Goal: Task Accomplishment & Management: Manage account settings

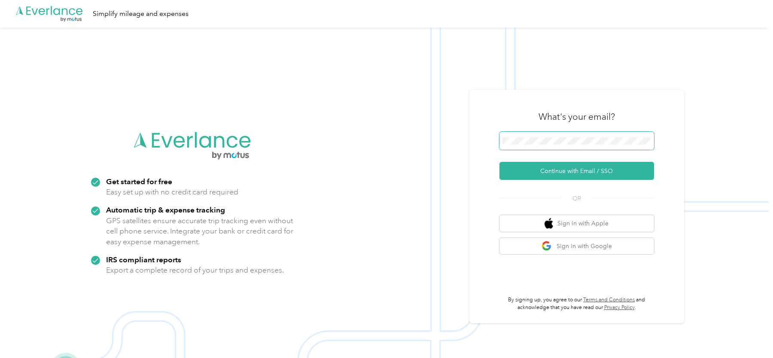
click at [544, 146] on span at bounding box center [577, 141] width 155 height 18
click at [532, 146] on span at bounding box center [577, 141] width 155 height 18
click at [536, 169] on button "Continue with Email / SSO" at bounding box center [577, 171] width 155 height 18
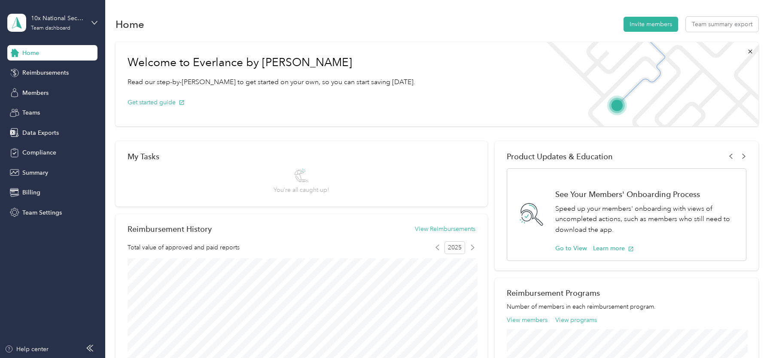
scroll to position [0, 902]
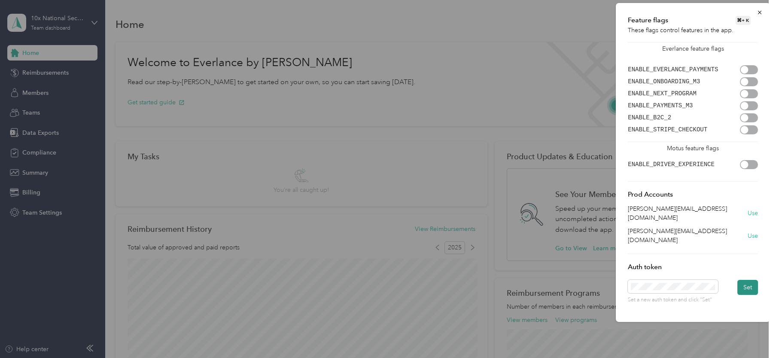
click at [742, 280] on button "Set" at bounding box center [747, 287] width 21 height 15
